Goal: Transaction & Acquisition: Purchase product/service

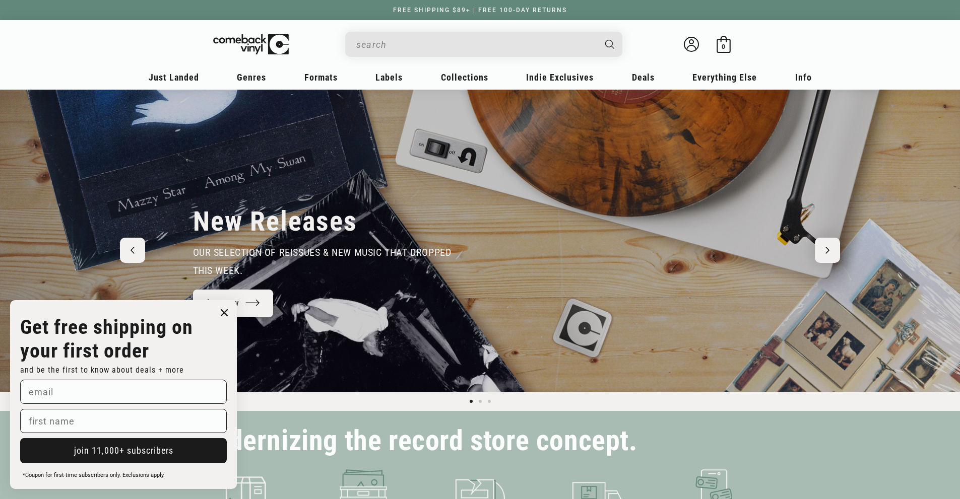
click at [575, 48] on input "Search" at bounding box center [475, 44] width 239 height 21
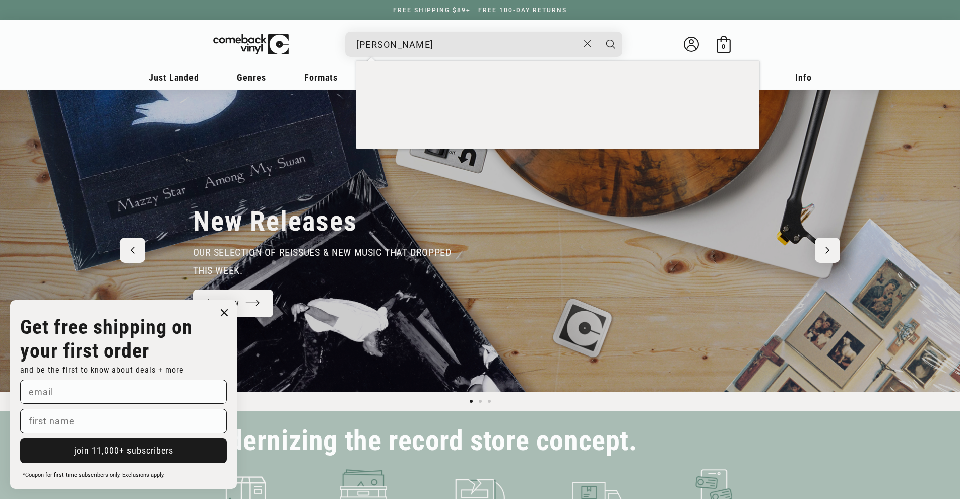
type input "nat king cole"
click at [598, 32] on button "Search" at bounding box center [610, 44] width 25 height 25
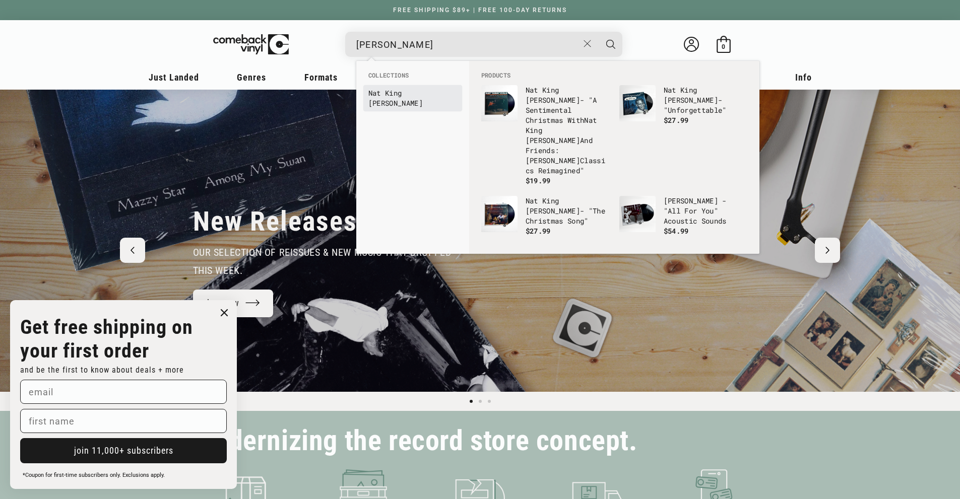
click at [380, 91] on b "Nat" at bounding box center [374, 93] width 13 height 10
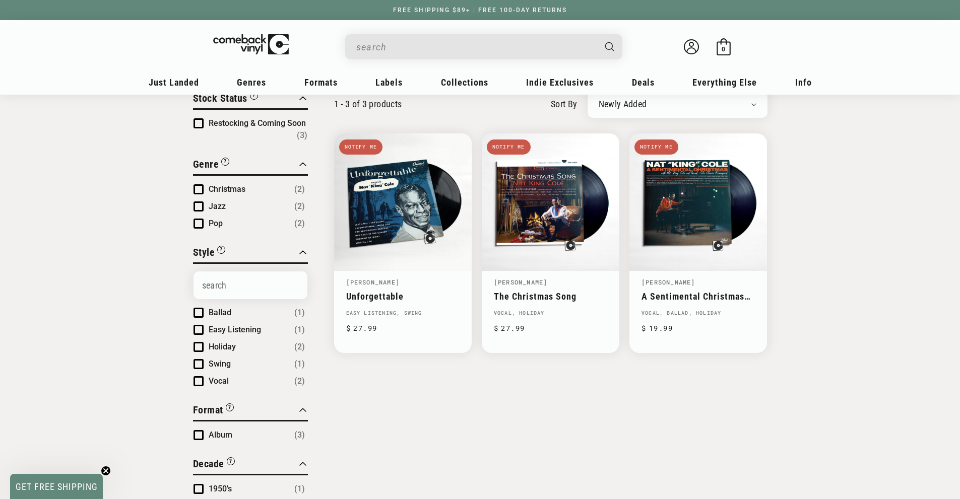
scroll to position [101, 0]
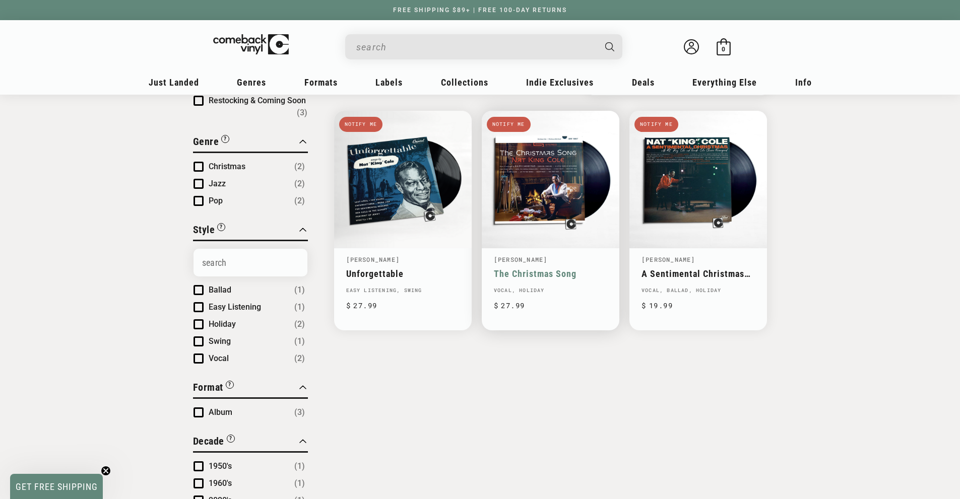
click at [536, 259] on link "[PERSON_NAME]" at bounding box center [521, 259] width 54 height 8
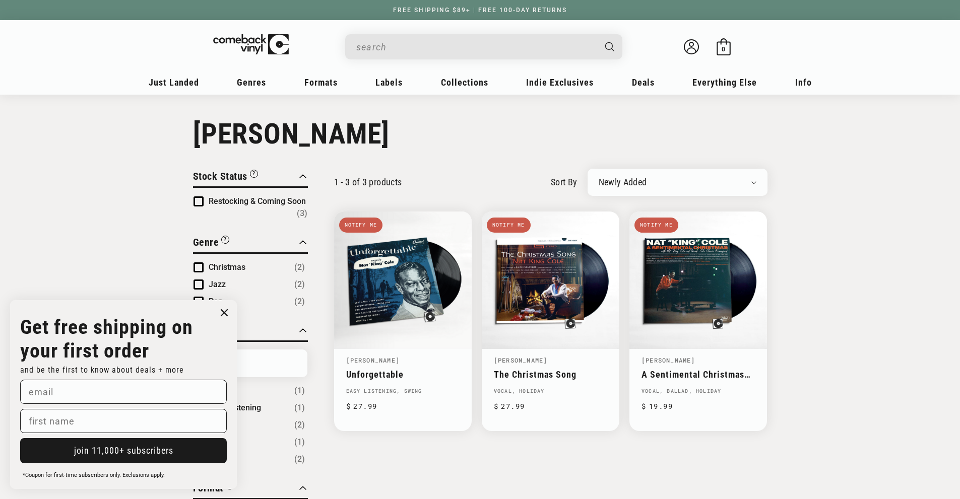
click at [354, 56] on div "Search" at bounding box center [483, 46] width 277 height 25
click at [360, 51] on input "When autocomplete results are available use up and down arrows to review and en…" at bounding box center [475, 47] width 239 height 21
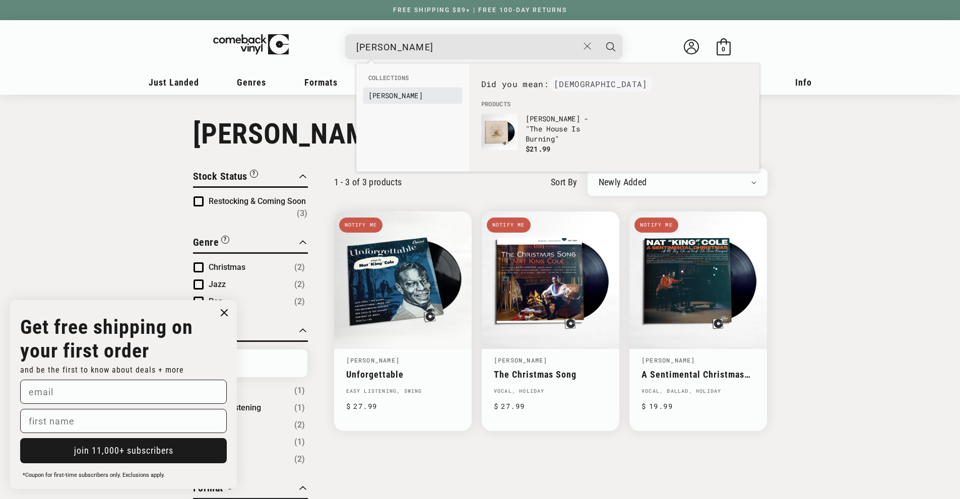
type input "isaih"
click at [407, 94] on link "Isaiah Rashad" at bounding box center [412, 96] width 89 height 10
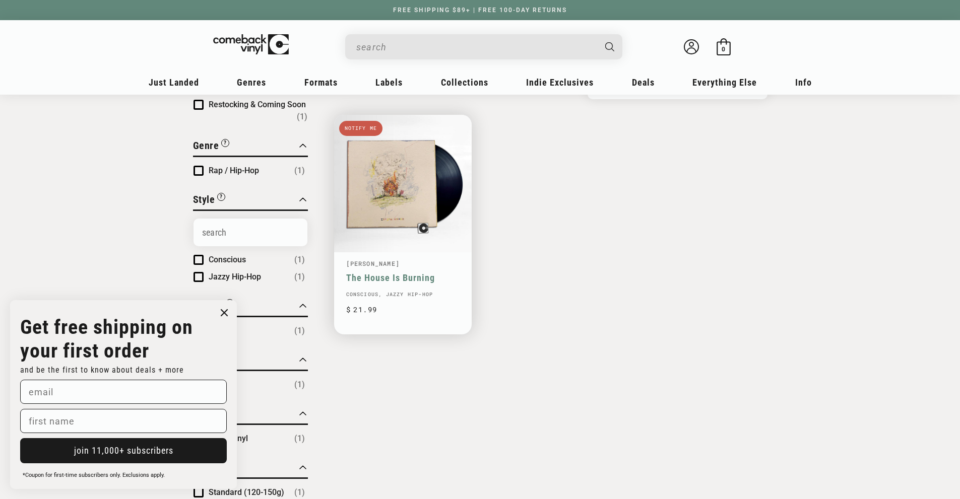
scroll to position [101, 0]
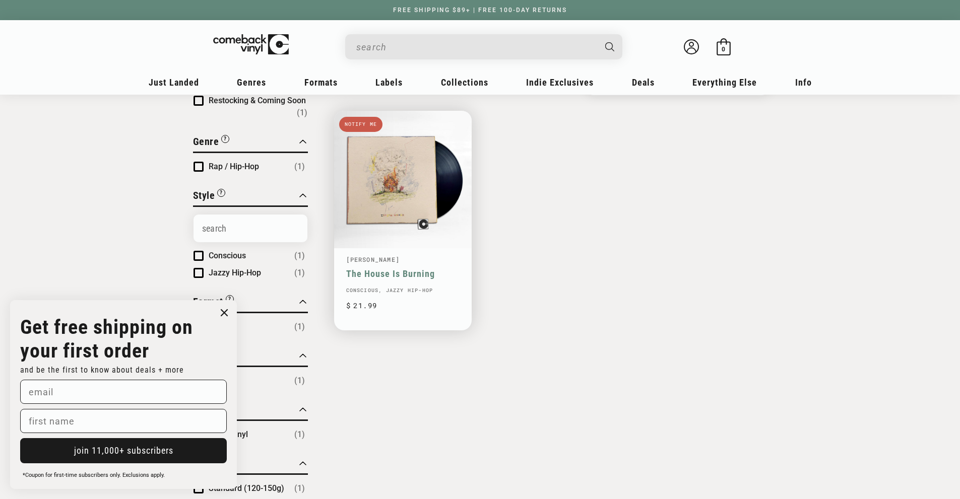
click at [388, 261] on link "Isaiah Rashad" at bounding box center [373, 259] width 54 height 8
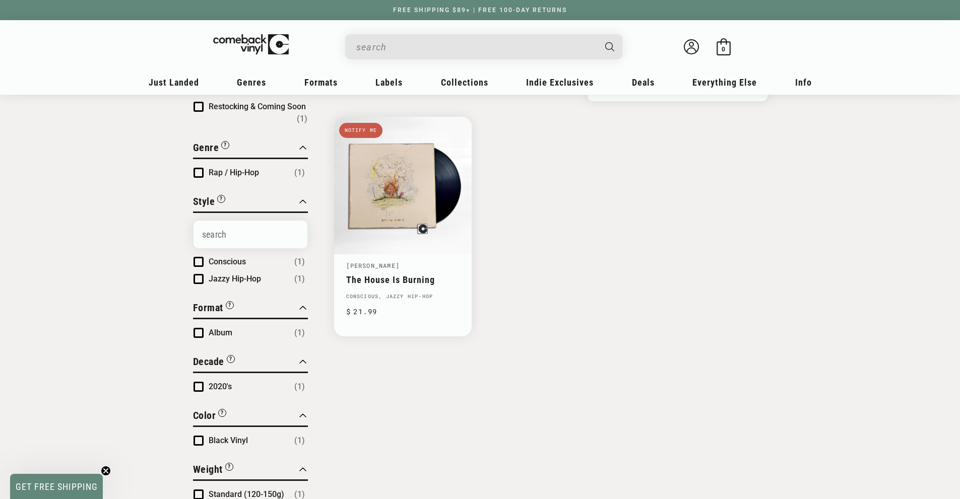
scroll to position [101, 0]
